Goal: Obtain resource: Download file/media

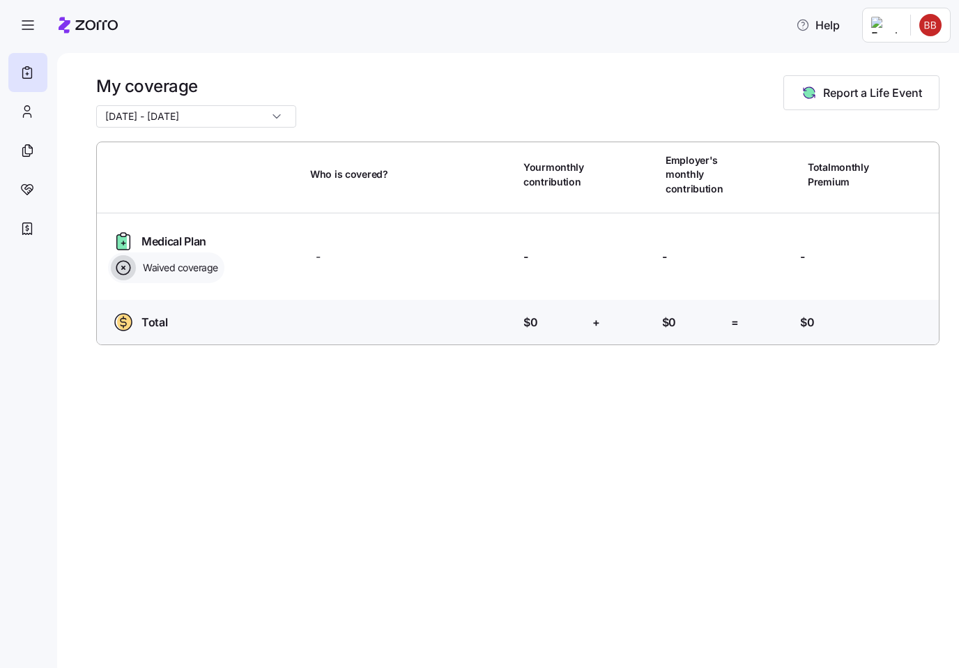
click at [92, 23] on icon at bounding box center [88, 25] width 59 height 17
click at [25, 21] on icon "button" at bounding box center [28, 25] width 17 height 17
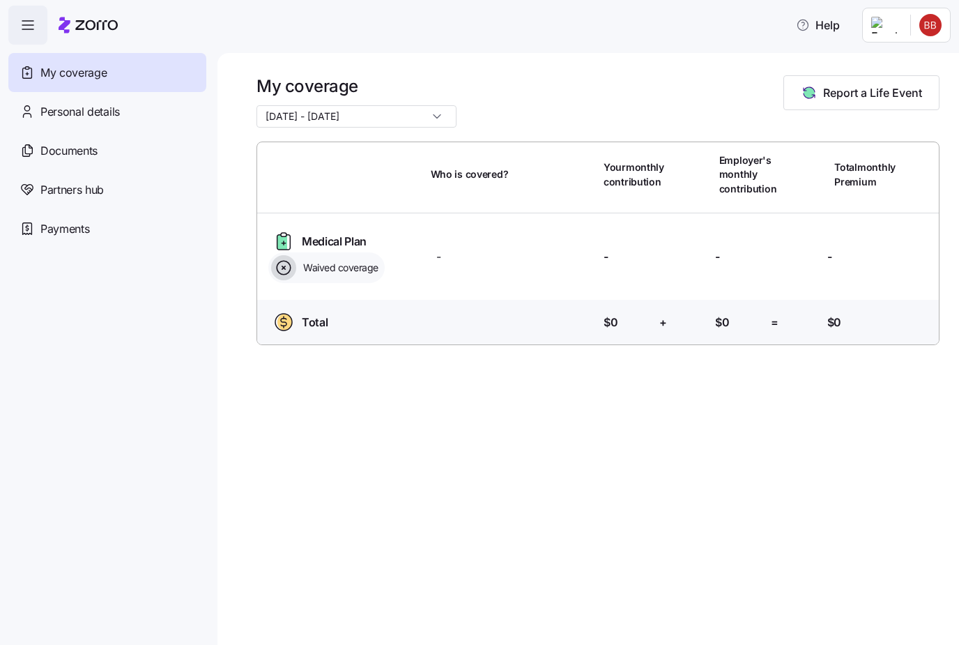
click at [60, 155] on span "Documents" at bounding box center [68, 150] width 57 height 17
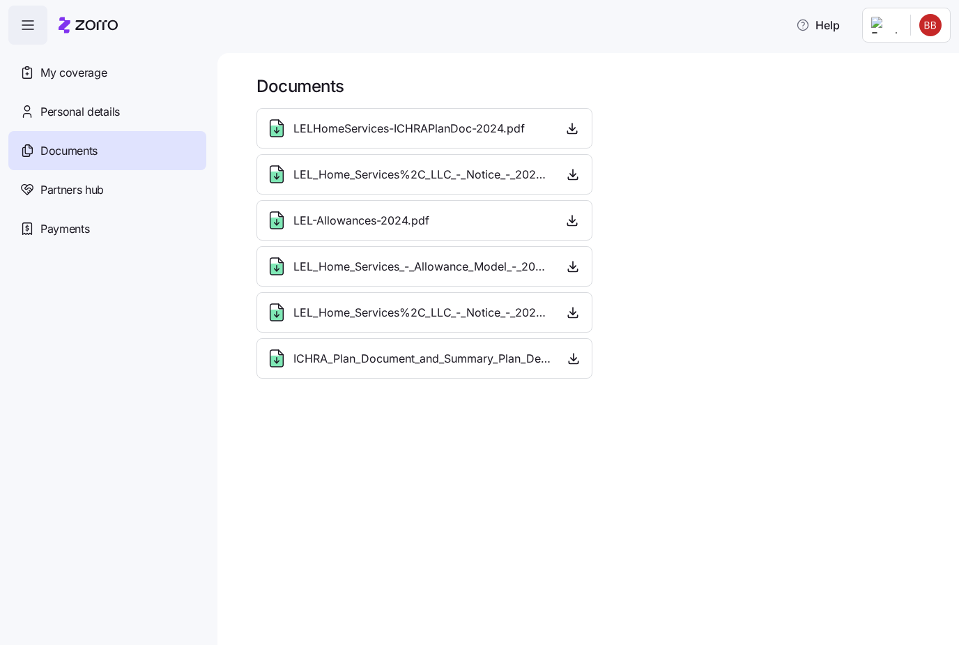
click at [579, 365] on icon "button" at bounding box center [574, 358] width 14 height 14
click at [576, 317] on icon "button" at bounding box center [573, 312] width 14 height 14
click at [579, 268] on icon "button" at bounding box center [573, 266] width 14 height 14
click at [578, 180] on icon "button" at bounding box center [573, 174] width 14 height 14
click at [590, 119] on div "LELHomeServices-ICHRAPlanDoc-2024.pdf" at bounding box center [425, 128] width 336 height 40
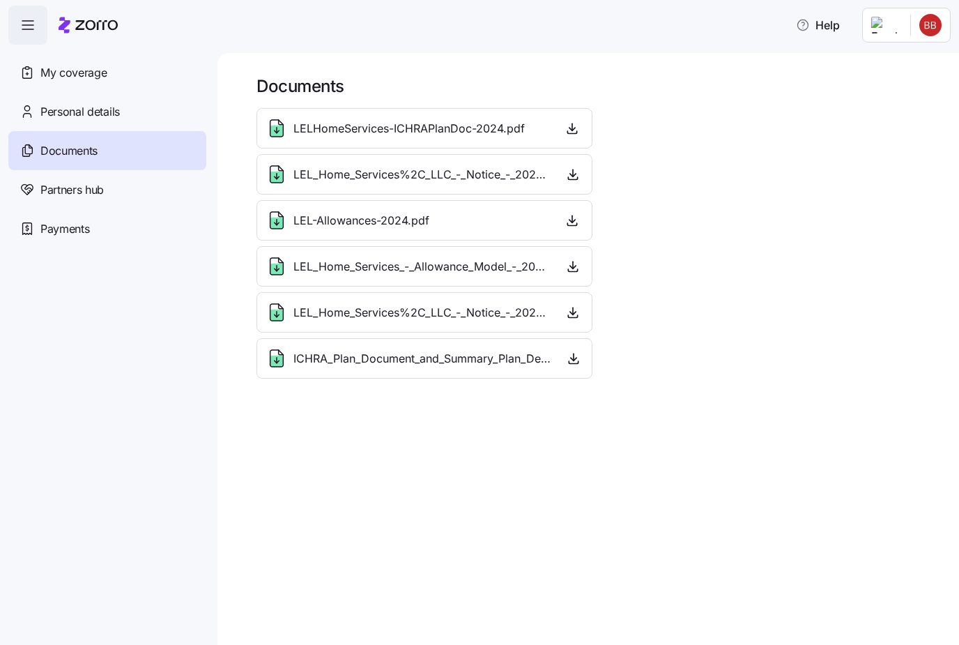
click at [321, 116] on div "LELHomeServices-ICHRAPlanDoc-2024.pdf" at bounding box center [425, 128] width 336 height 40
click at [333, 162] on div "LEL_Home_Services%2C_LLC_-_Notice_-_2025.pdf" at bounding box center [425, 174] width 336 height 40
click at [353, 217] on span "LEL-Allowances-2024.pdf" at bounding box center [362, 220] width 136 height 17
click at [366, 266] on span "LEL_Home_Services_-_Allowance_Model_-_2025.pdf" at bounding box center [423, 266] width 258 height 17
click at [372, 311] on span "LEL_Home_Services%2C_LLC_-_Notice_-_2026.pdf" at bounding box center [422, 312] width 257 height 17
